Goal: Task Accomplishment & Management: Manage account settings

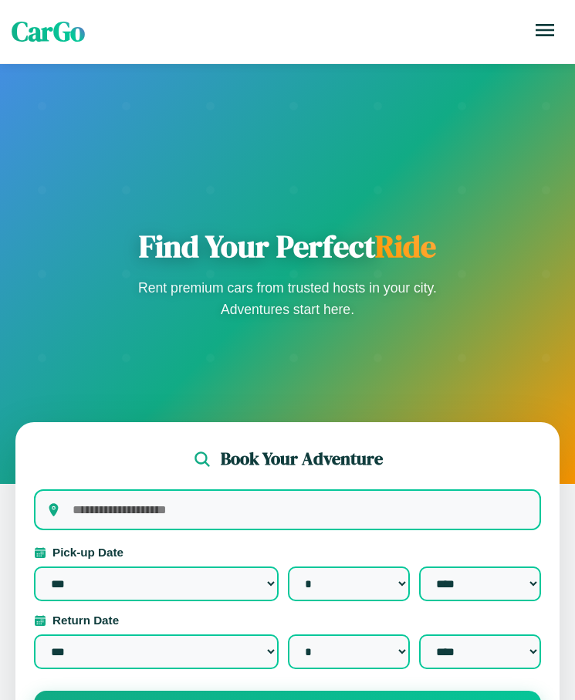
select select "*"
click at [545, 30] on icon at bounding box center [545, 30] width 19 height 12
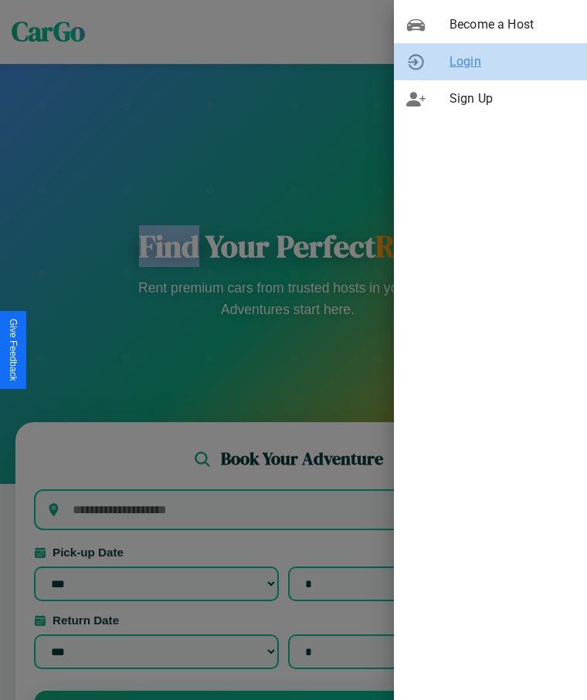
click at [490, 62] on span "Login" at bounding box center [511, 61] width 125 height 19
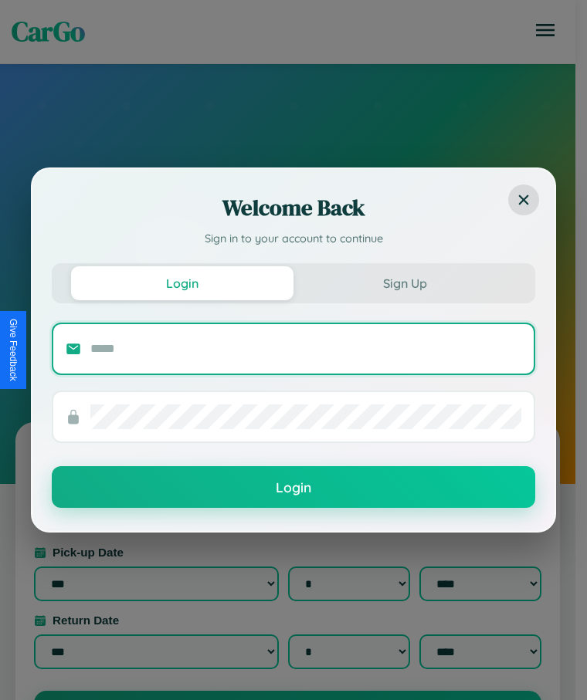
click at [306, 348] on input "text" at bounding box center [305, 348] width 431 height 25
type input "**********"
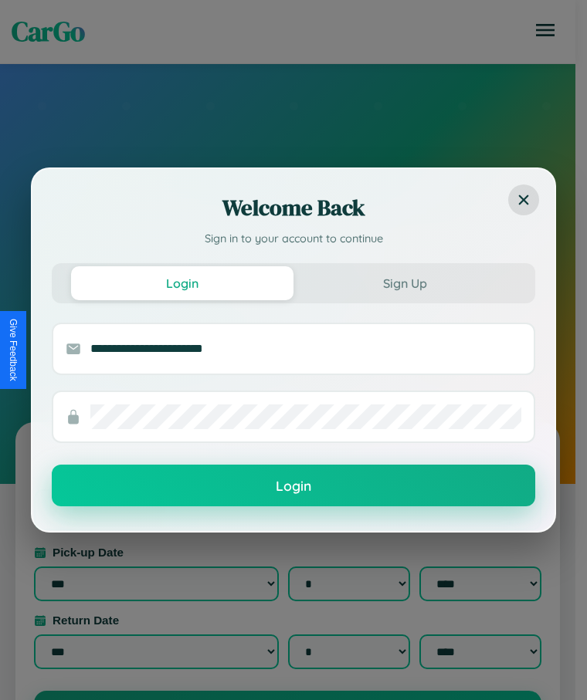
click at [293, 486] on button "Login" at bounding box center [293, 486] width 483 height 42
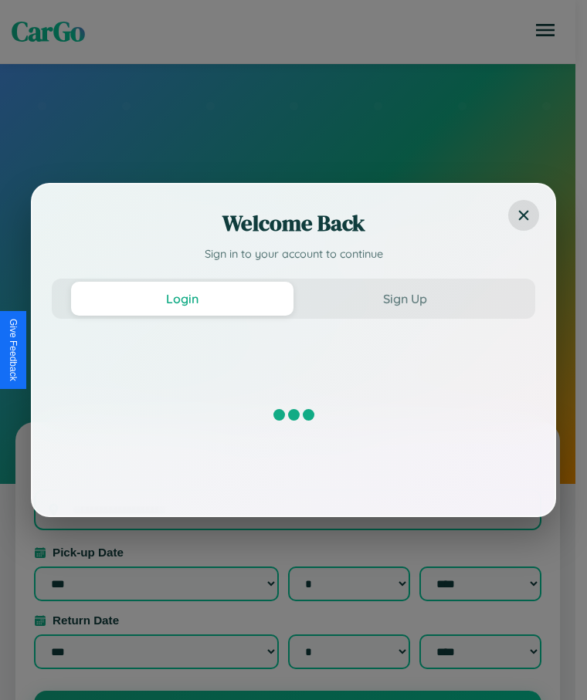
select select "*"
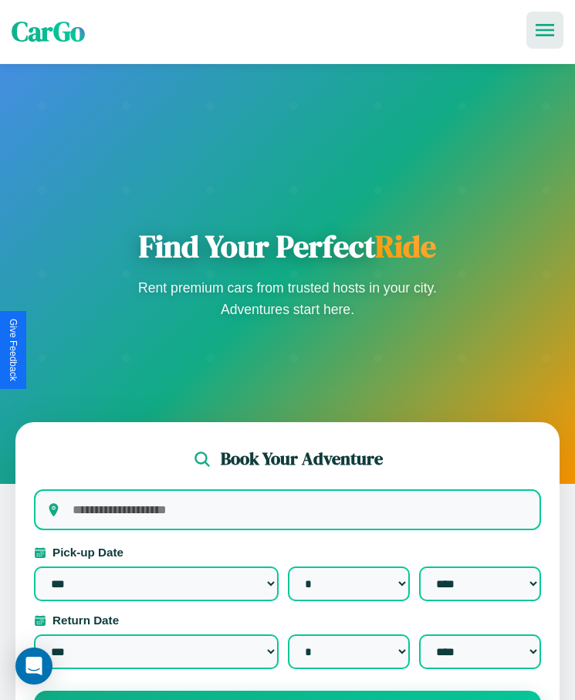
click at [545, 30] on icon at bounding box center [545, 30] width 19 height 12
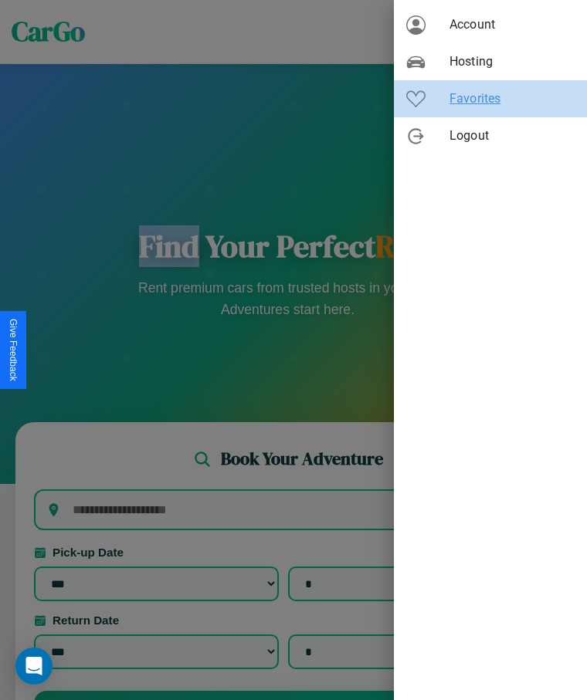
click at [490, 99] on span "Favorites" at bounding box center [511, 99] width 125 height 19
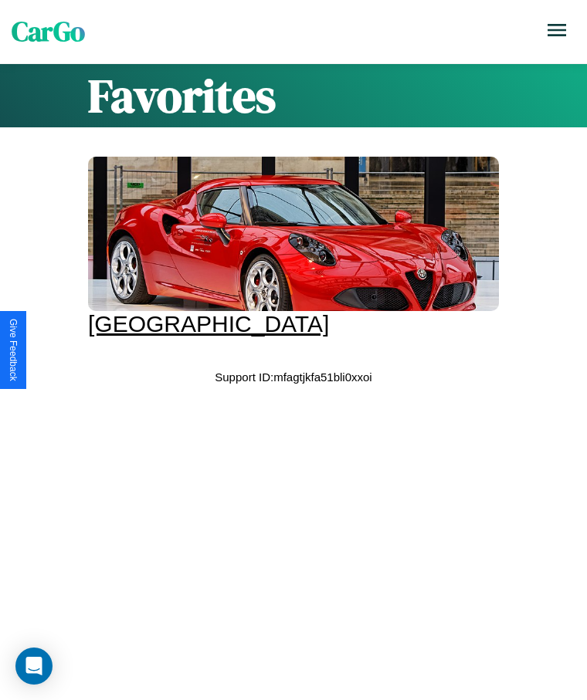
click at [287, 247] on div at bounding box center [293, 234] width 411 height 154
